Goal: Answer question/provide support: Answer question/provide support

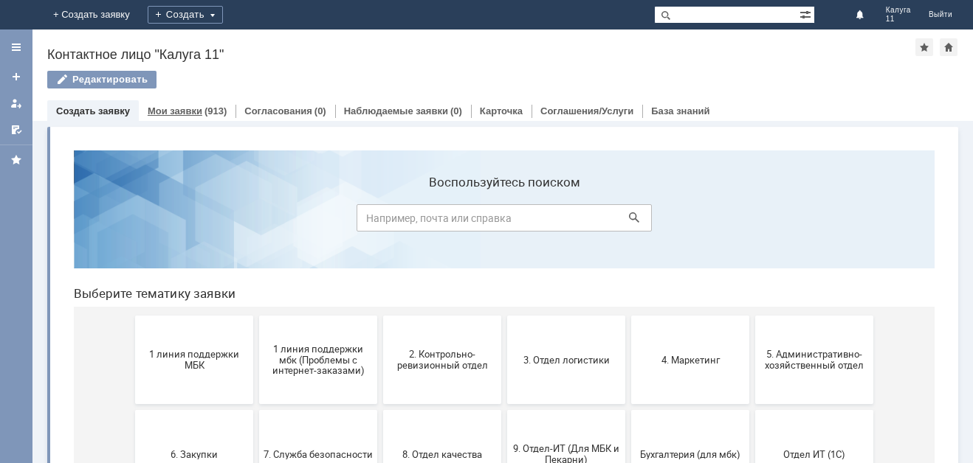
click at [217, 108] on div "(913)" at bounding box center [215, 111] width 22 height 11
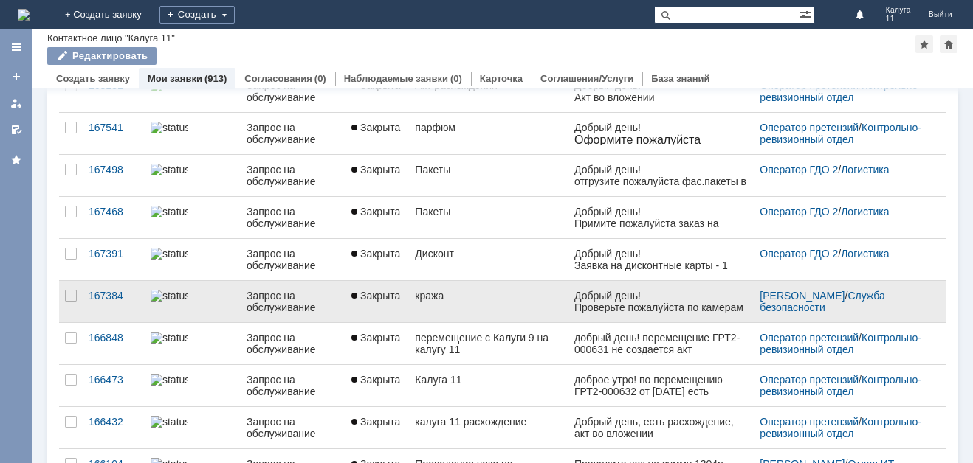
click at [485, 303] on link "кража" at bounding box center [488, 301] width 159 height 41
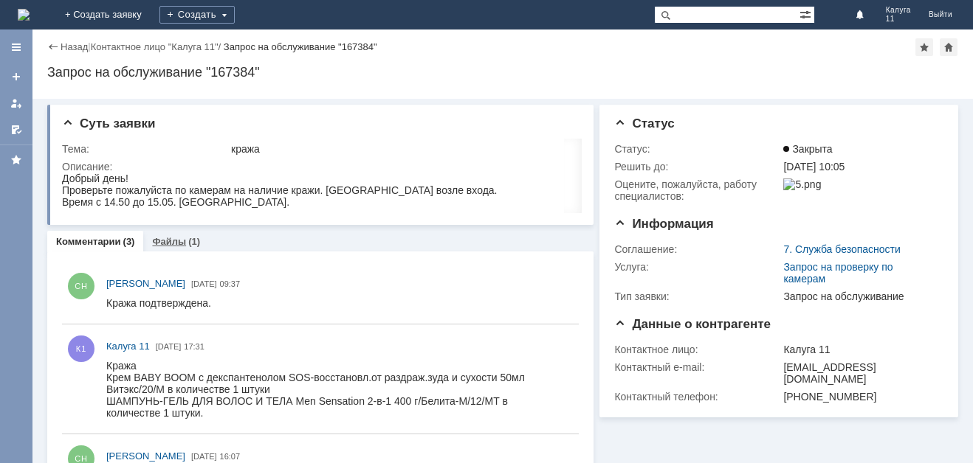
click at [173, 239] on link "Файлы" at bounding box center [169, 241] width 34 height 11
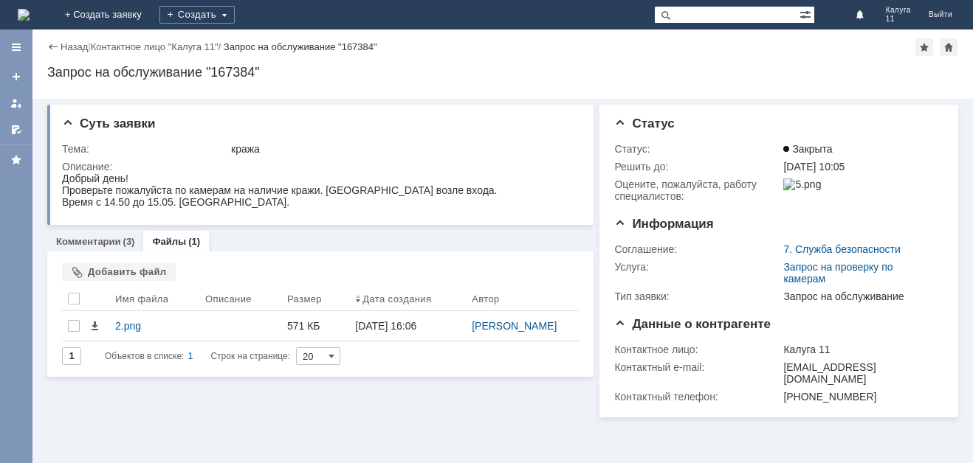
click at [173, 239] on link "Файлы" at bounding box center [169, 241] width 34 height 11
click at [112, 242] on link "Комментарии" at bounding box center [88, 241] width 65 height 11
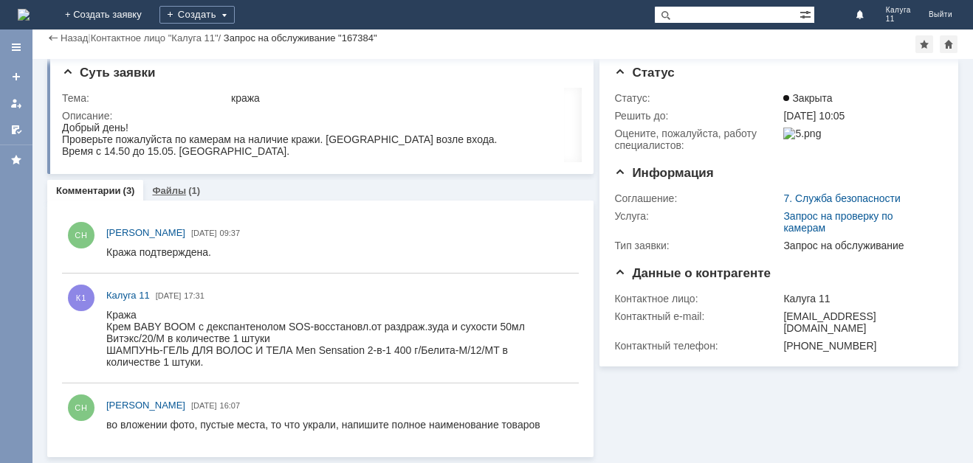
click at [174, 196] on link "Файлы" at bounding box center [169, 190] width 34 height 11
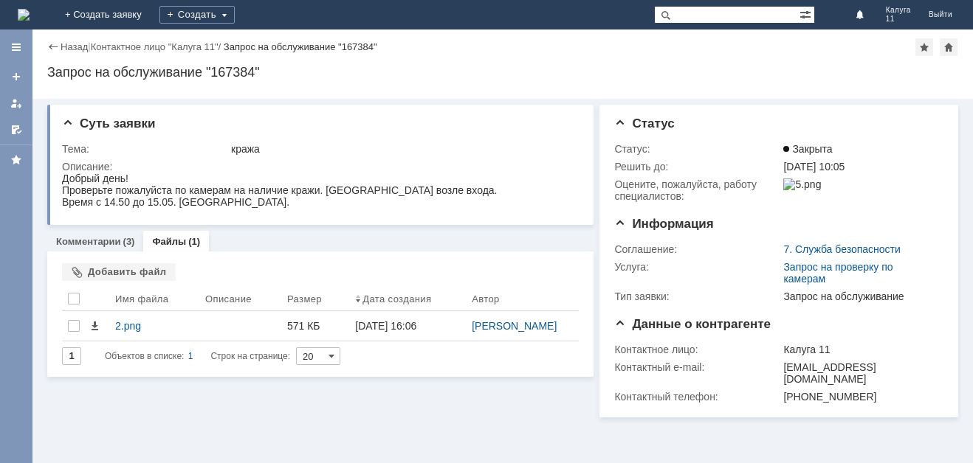
click at [183, 247] on div "Файлы (1)" at bounding box center [176, 241] width 66 height 21
click at [355, 438] on div "Суть заявки Тема: кража Описание: Комментарии (3) Файлы (1) Комментарии 1 Всего…" at bounding box center [502, 281] width 940 height 365
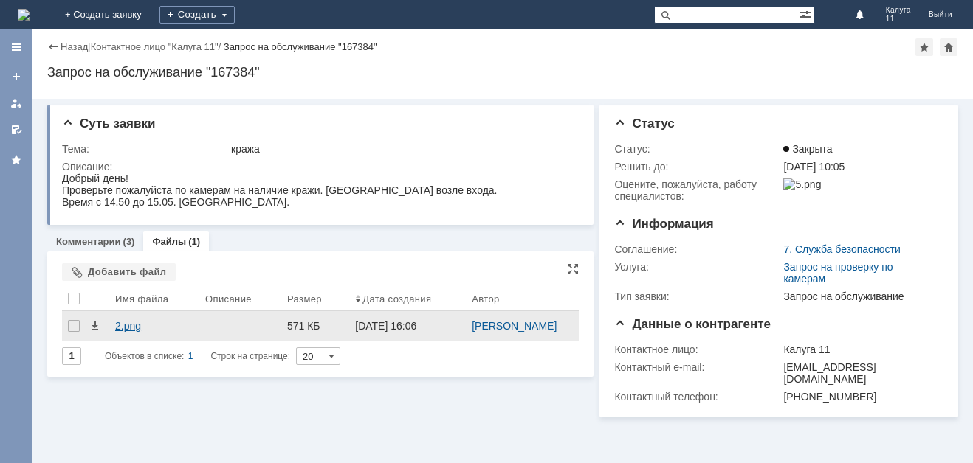
click at [115, 325] on div "2.png" at bounding box center [154, 326] width 78 height 12
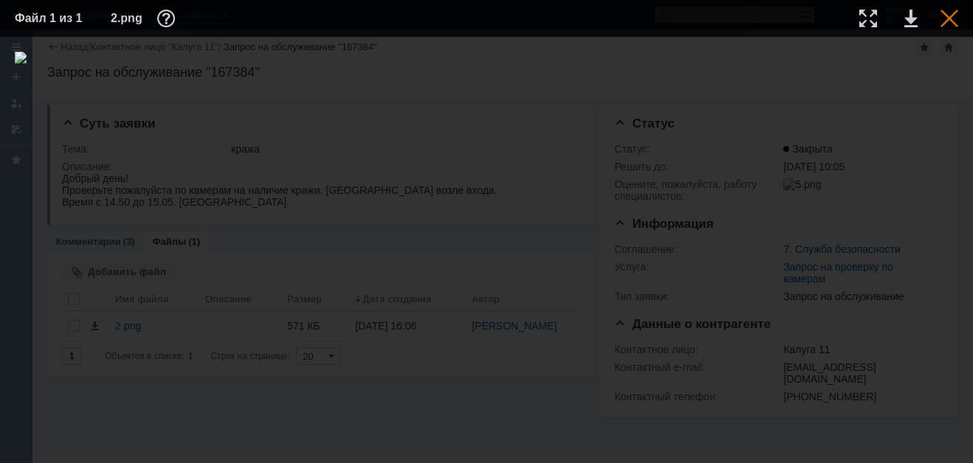
click at [940, 27] on div at bounding box center [949, 19] width 18 height 18
